Goal: Transaction & Acquisition: Purchase product/service

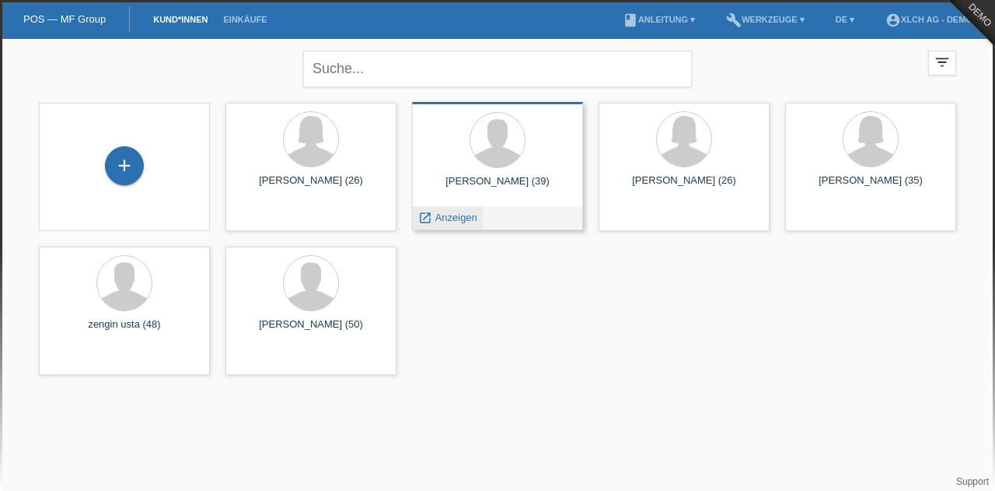
click at [424, 215] on icon "launch" at bounding box center [425, 218] width 14 height 14
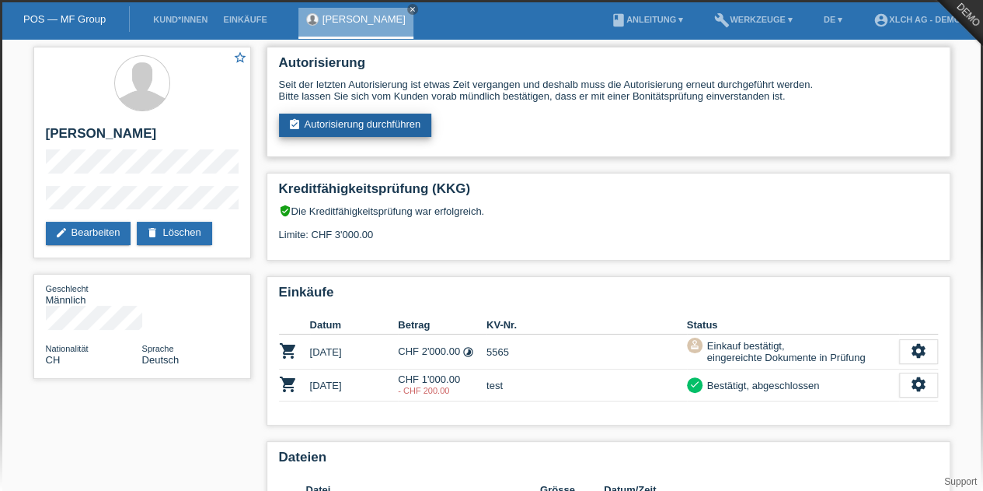
click at [365, 120] on link "assignment_turned_in Autorisierung durchführen" at bounding box center [355, 125] width 153 height 23
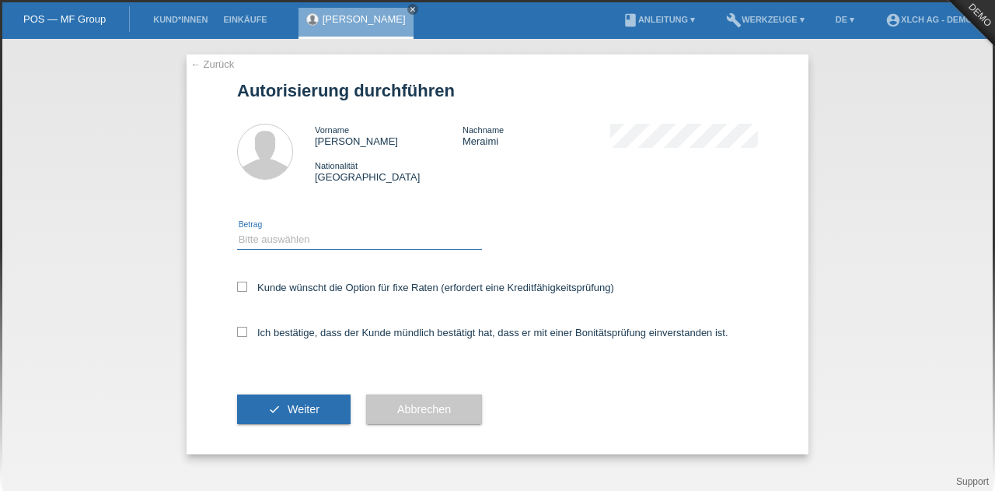
click at [327, 246] on select "Bitte auswählen CHF 1.00 - CHF 499.00 CHF 500.00 - CHF 1'999.00 CHF 2'000.00 - …" at bounding box center [359, 239] width 245 height 19
select select "3"
click at [237, 230] on select "Bitte auswählen CHF 1.00 - CHF 499.00 CHF 500.00 - CHF 1'999.00 CHF 2'000.00 - …" at bounding box center [359, 239] width 245 height 19
click at [242, 287] on icon at bounding box center [242, 286] width 10 height 10
click at [242, 287] on input "Kunde wünscht die Option für fixe Raten (erfordert eine Kreditfähigkeitsprüfung)" at bounding box center [242, 286] width 10 height 10
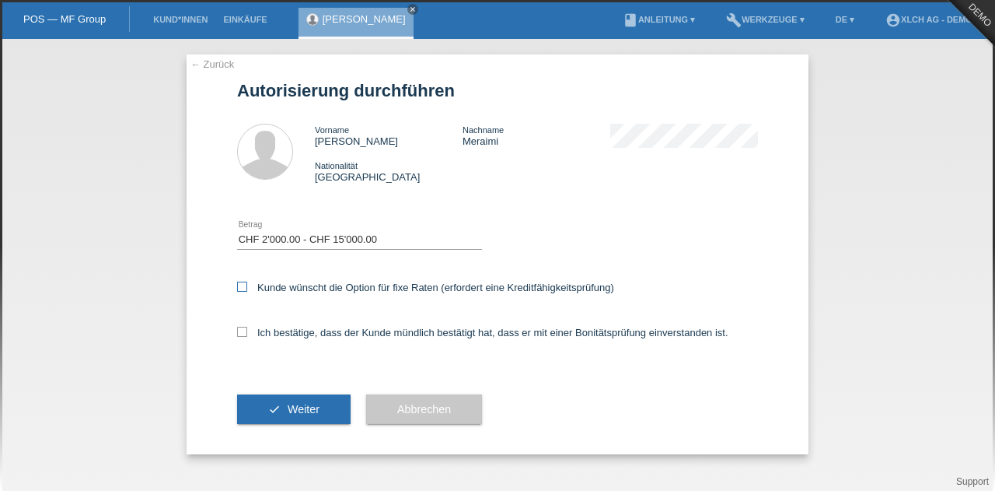
checkbox input "true"
click at [240, 335] on icon at bounding box center [242, 332] width 10 height 10
click at [240, 335] on input "Ich bestätige, dass der Kunde mündlich bestätigt hat, dass er mit einer Bonität…" at bounding box center [242, 332] width 10 height 10
checkbox input "true"
click at [294, 397] on button "check Weiter" at bounding box center [294, 409] width 114 height 30
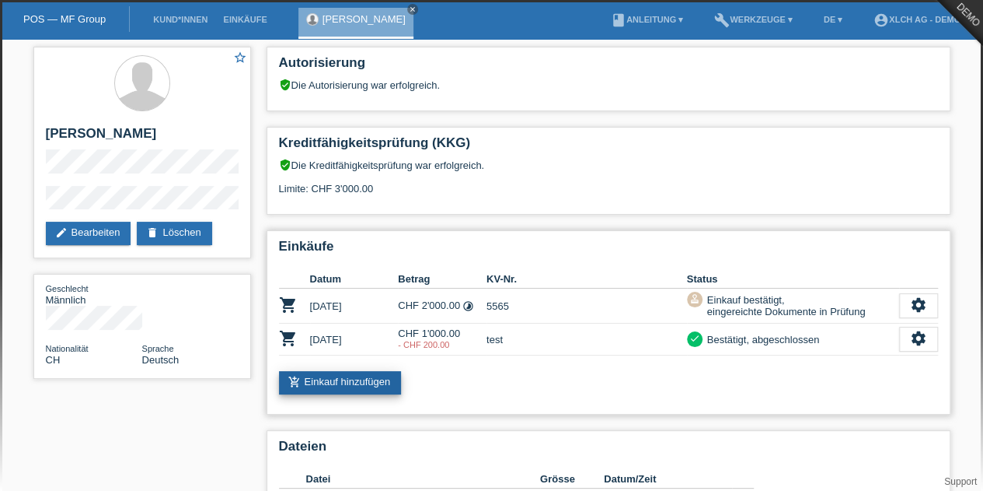
click at [334, 382] on link "add_shopping_cart Einkauf hinzufügen" at bounding box center [340, 382] width 123 height 23
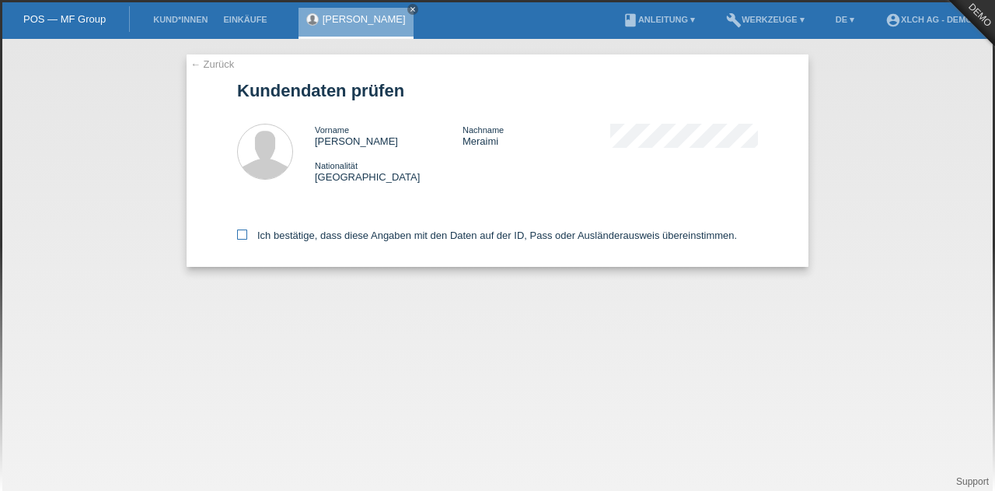
click at [243, 232] on icon at bounding box center [242, 234] width 10 height 10
click at [243, 232] on input "Ich bestätige, dass diese Angaben mit den Daten auf der ID, Pass oder Ausländer…" at bounding box center [242, 234] width 10 height 10
checkbox input "true"
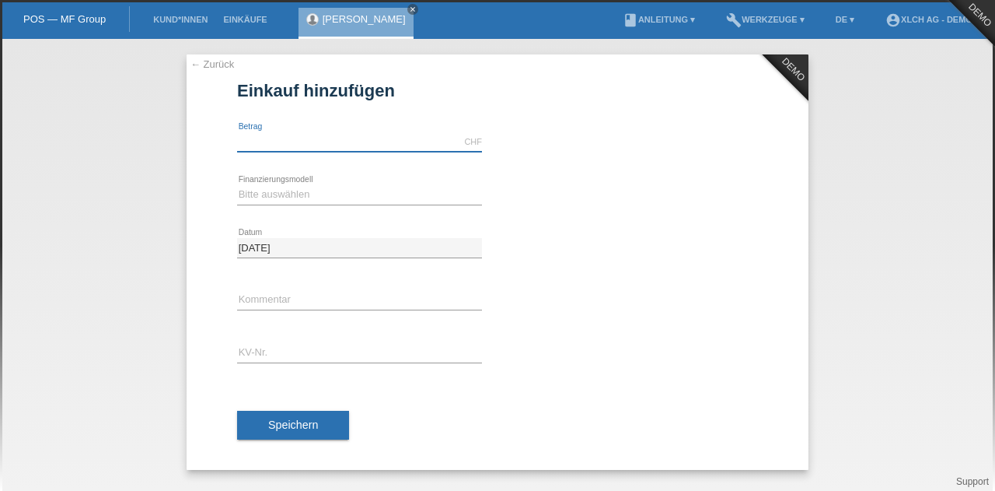
click at [296, 145] on input "text" at bounding box center [359, 141] width 245 height 19
type input "5000.00"
click at [321, 193] on select "Bitte auswählen Kauf auf Rechnung mit Teilzahlungsoption Fixe Raten - Zinsübern…" at bounding box center [359, 194] width 245 height 19
select select "110"
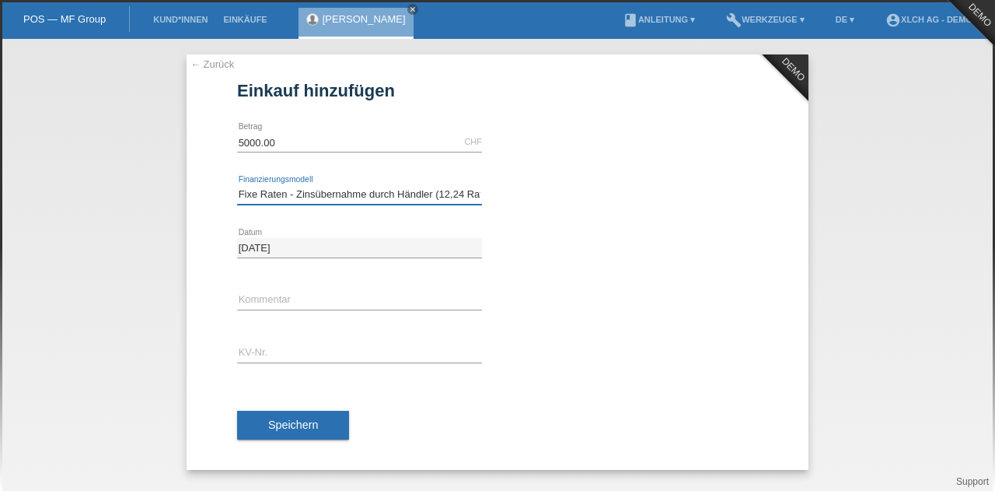
click at [237, 185] on select "Bitte auswählen Kauf auf Rechnung mit Teilzahlungsoption Fixe Raten - Zinsübern…" at bounding box center [359, 194] width 245 height 19
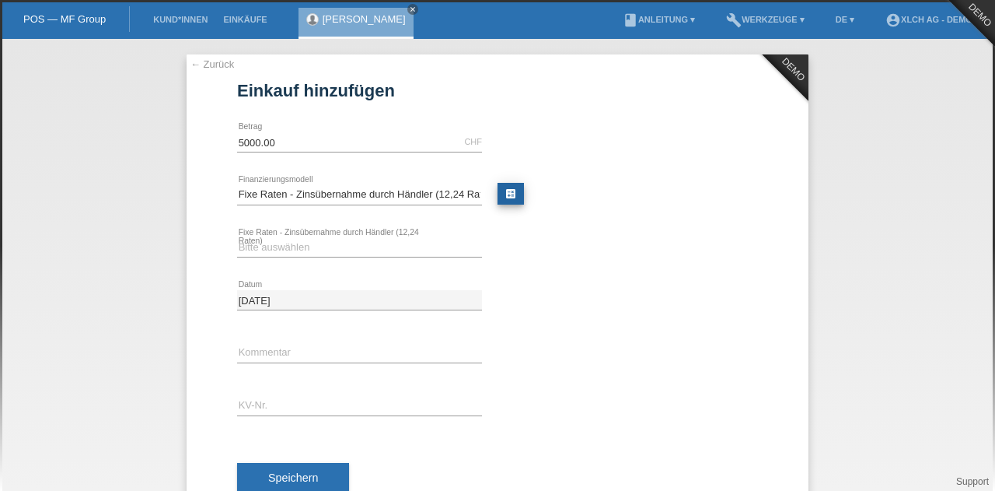
click at [504, 190] on link "calculate" at bounding box center [511, 194] width 26 height 22
type input "5000.00"
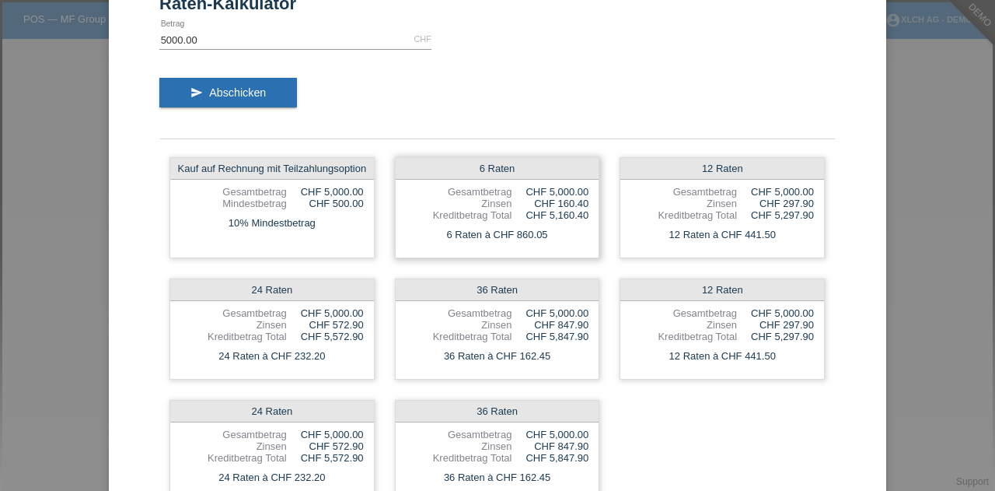
scroll to position [98, 0]
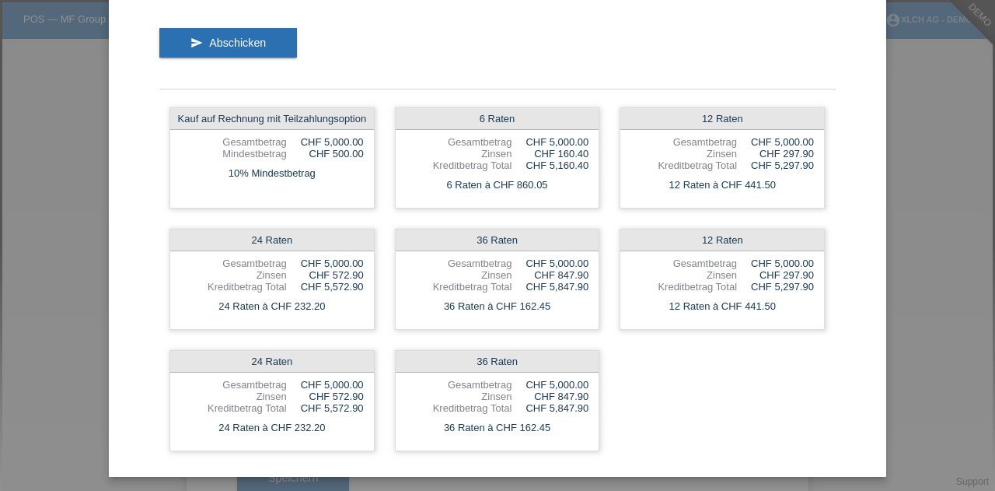
click at [54, 358] on div "Raten-Kalkulator 5000.00 CHF error Betrag send Abschicken Kauf auf Rechnung mit…" at bounding box center [497, 245] width 995 height 491
click at [911, 87] on div "Raten-Kalkulator 5000.00 CHF error Betrag send Abschicken Kauf auf Rechnung mit…" at bounding box center [497, 245] width 995 height 491
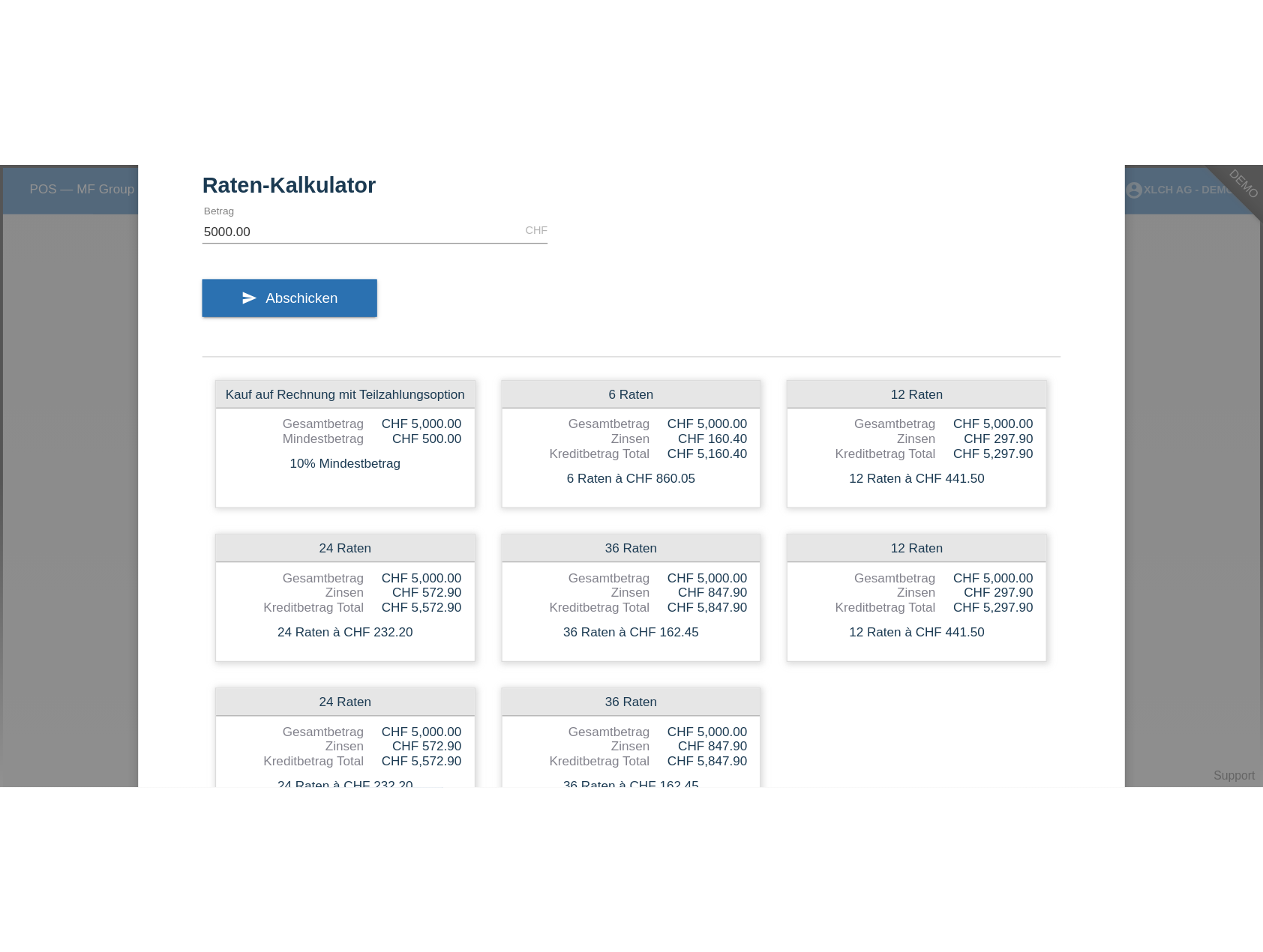
scroll to position [0, 0]
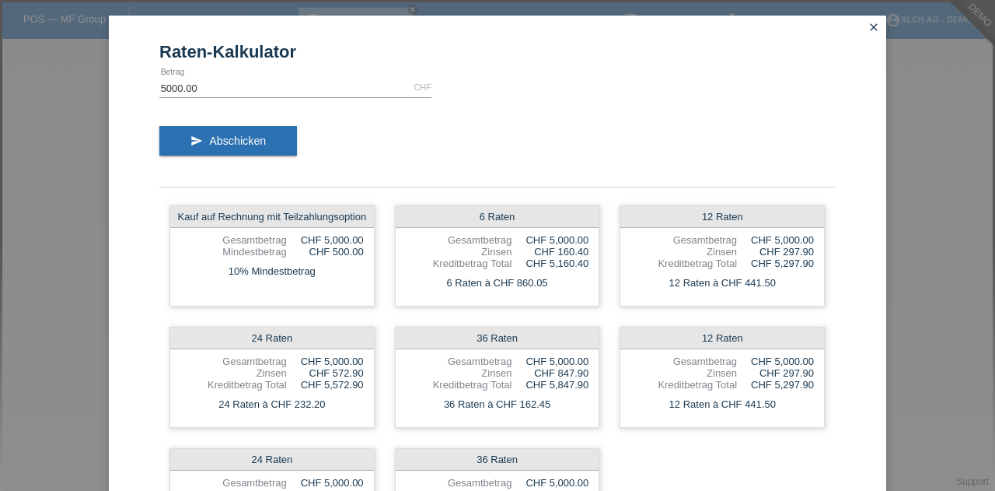
click at [868, 29] on icon "close" at bounding box center [874, 27] width 12 height 12
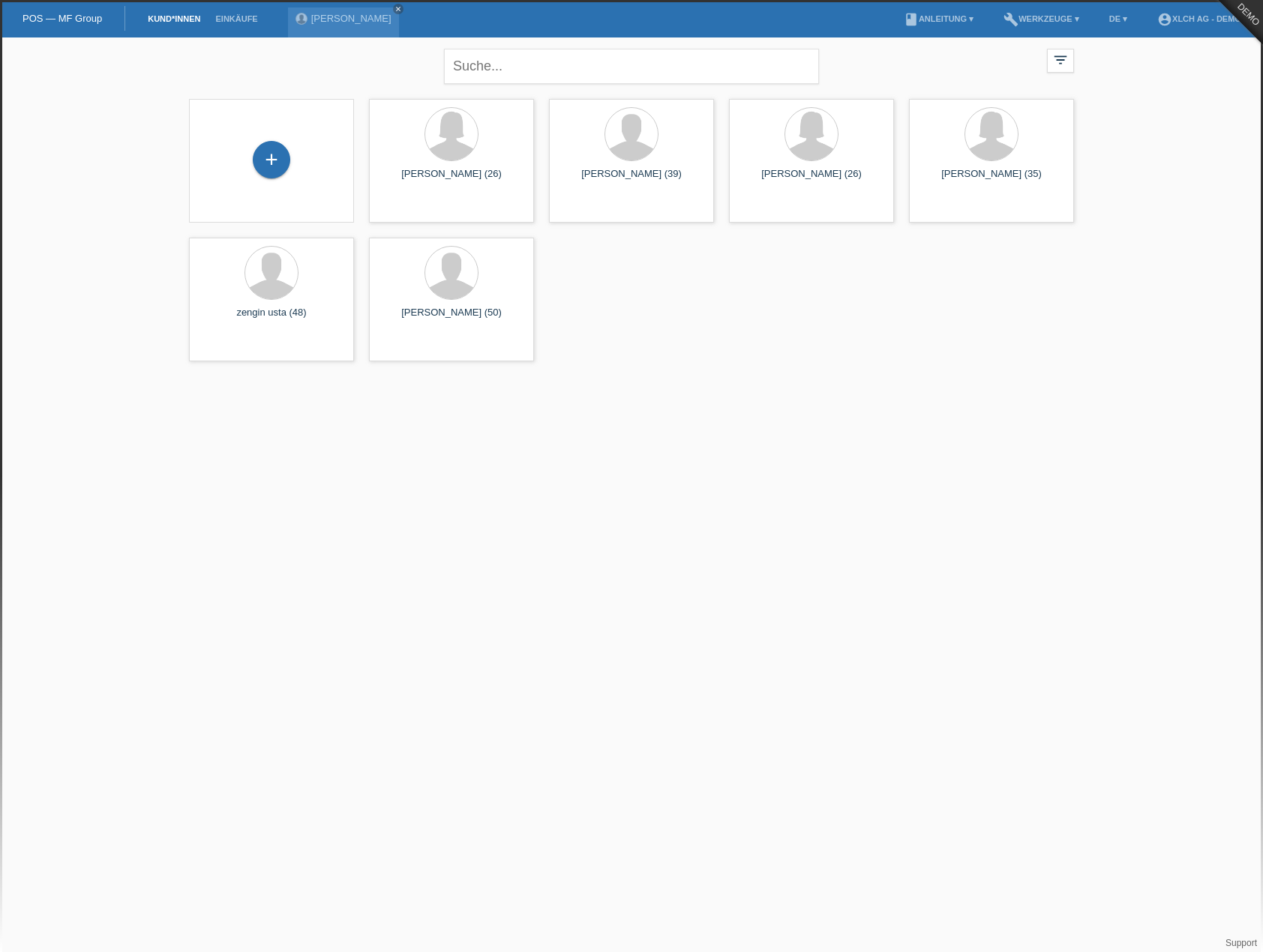
click at [1196, 13] on li "account_circle XLCH AG - DEMO ▾" at bounding box center [1203, 19] width 106 height 39
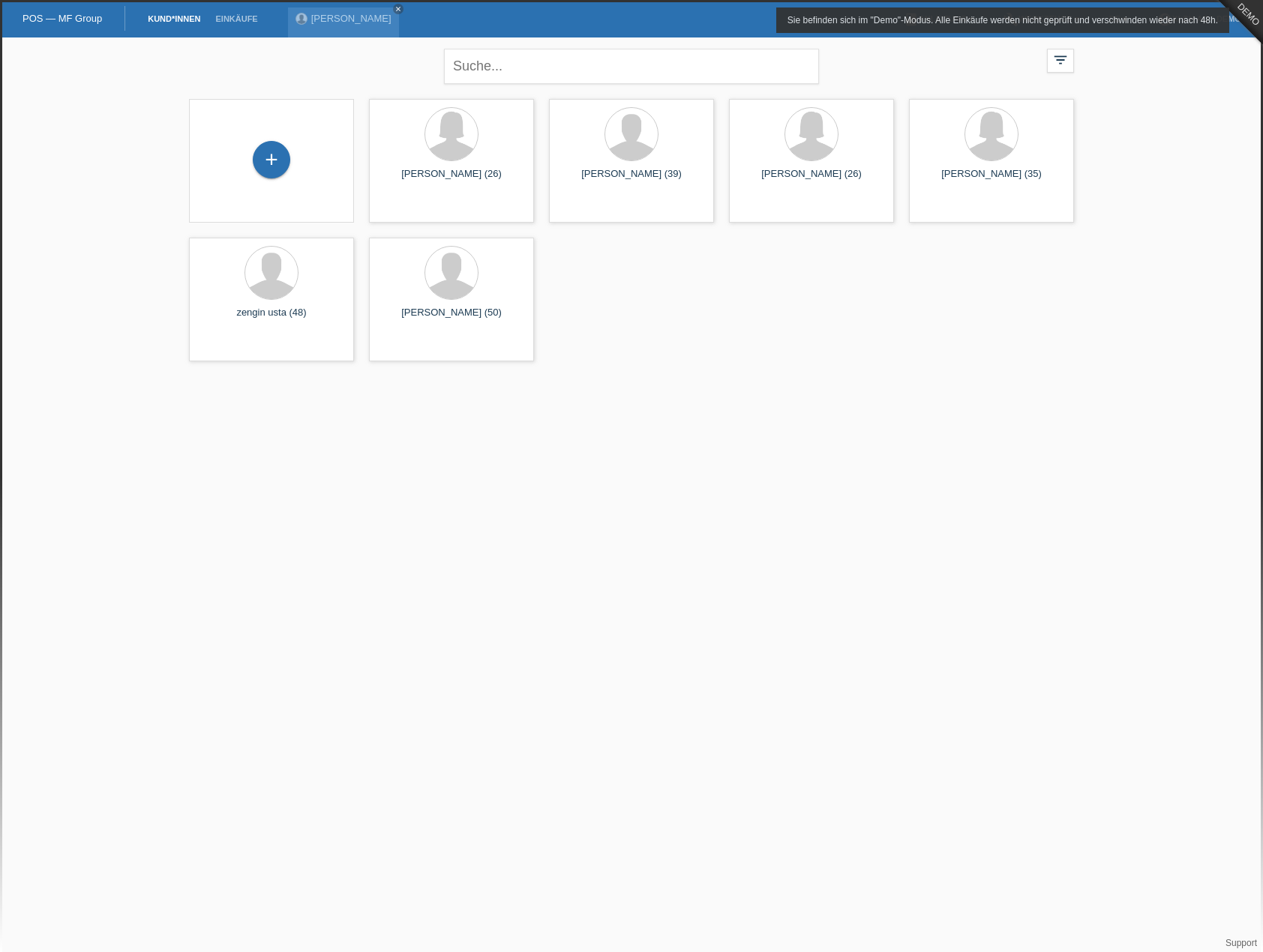
drag, startPoint x: 1206, startPoint y: 13, endPoint x: 1141, endPoint y: 67, distance: 84.5
click at [1205, 14] on div "Sie befinden sich im "Demo"-Modus. Alle Einkäufe werden nicht geprüft und versc…" at bounding box center [1003, 20] width 453 height 25
click at [1194, 14] on div "Sie befinden sich im "Demo"-Modus. Alle Einkäufe werden nicht geprüft und versc…" at bounding box center [1003, 20] width 453 height 25
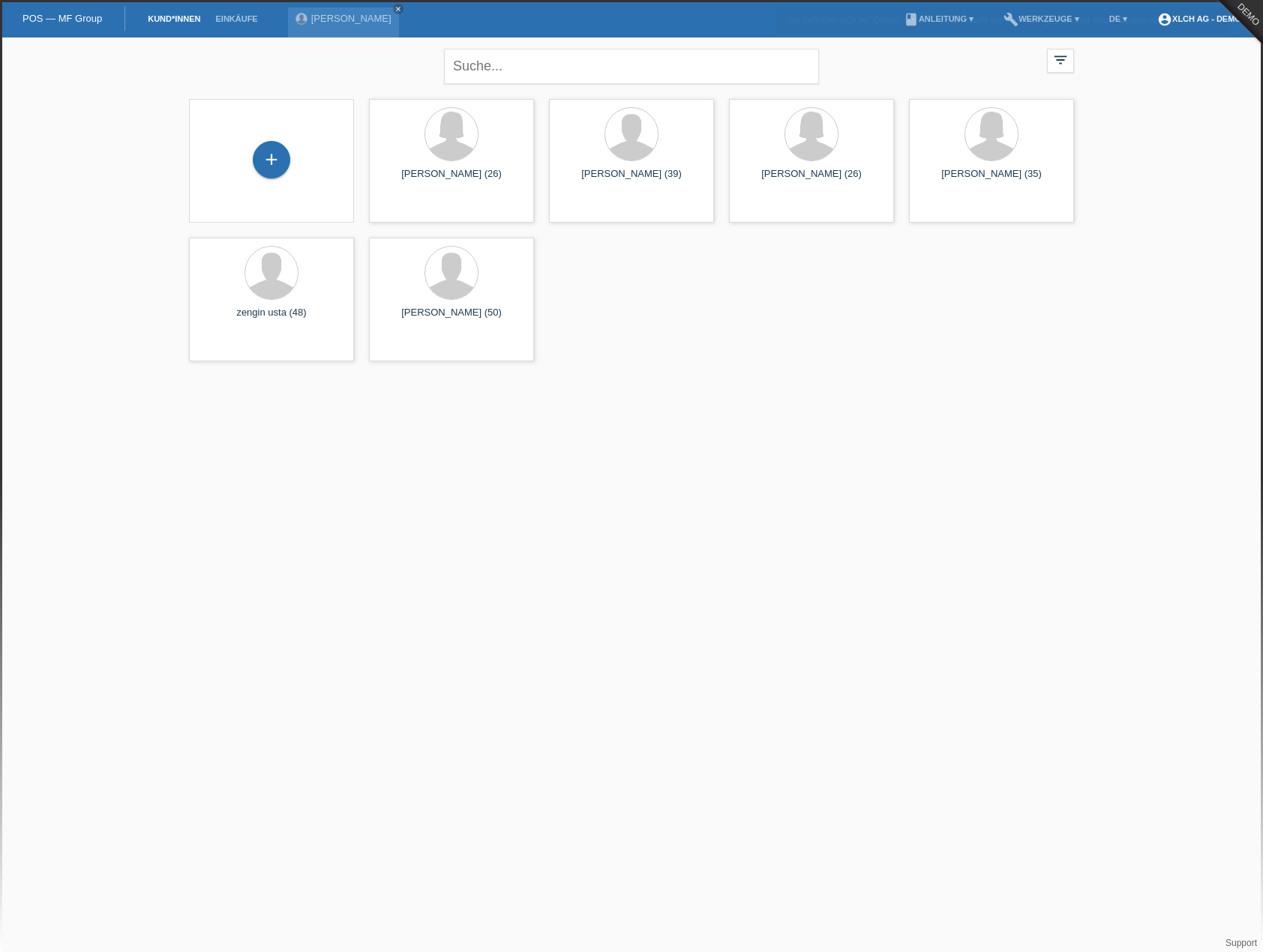
click at [1198, 38] on body "POS — MF Group Kund*innen Einkäufe [PERSON_NAME] close menu account_circle" at bounding box center [631, 204] width 1263 height 332
click at [1213, 22] on link "account_circle XLCH AG - DEMO ▾" at bounding box center [1203, 18] width 106 height 9
click at [1153, 101] on div "Logout" at bounding box center [1184, 107] width 138 height 12
click at [1141, 101] on link "Logout" at bounding box center [1130, 107] width 30 height 12
